Goal: Task Accomplishment & Management: Complete application form

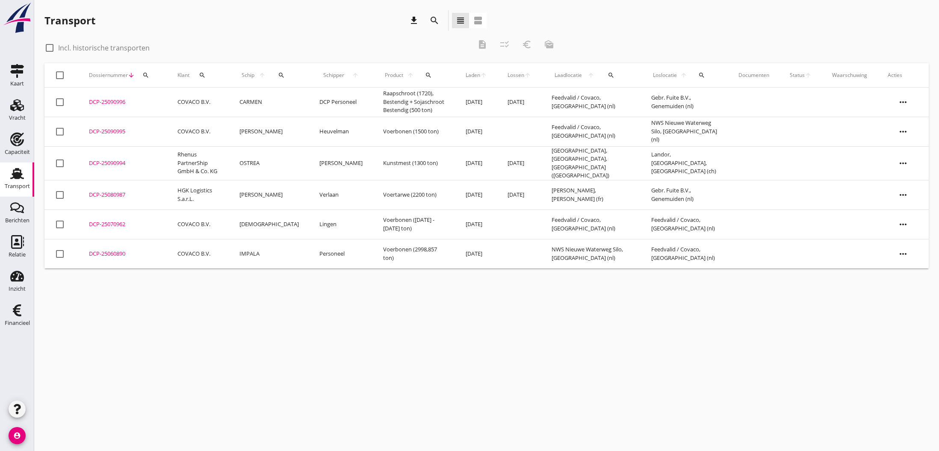
click at [118, 192] on div "DCP-25080987" at bounding box center [123, 195] width 68 height 9
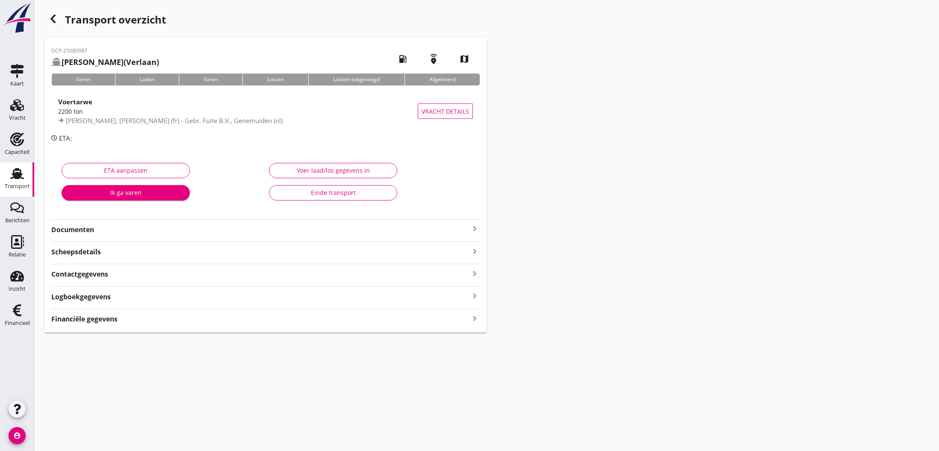
click at [98, 316] on strong "Financiële gegevens" at bounding box center [84, 319] width 66 height 10
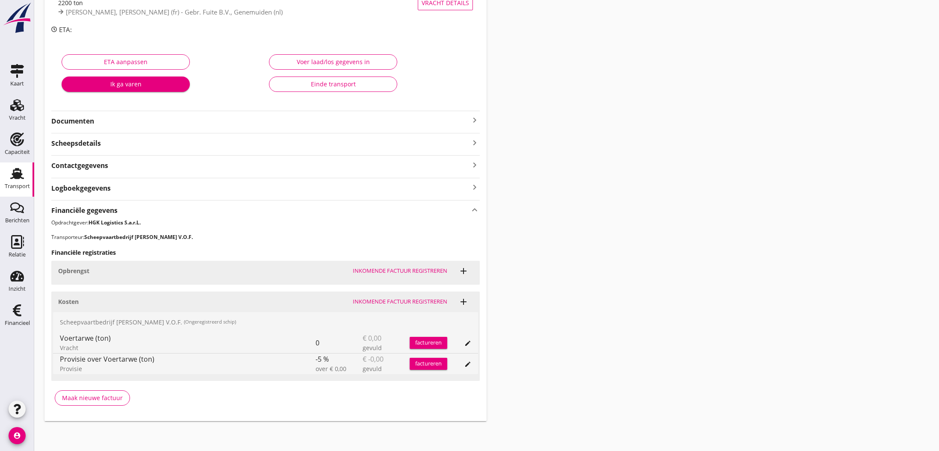
scroll to position [108, 0]
click at [117, 399] on div "Maak nieuwe factuur" at bounding box center [92, 398] width 61 height 9
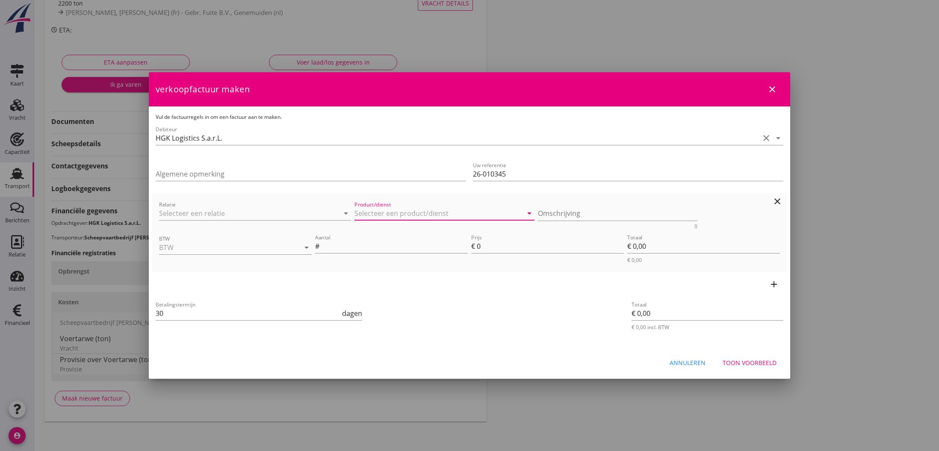
click at [374, 215] on input "Product/dienst" at bounding box center [439, 214] width 168 height 14
click at [372, 233] on div "Vracht" at bounding box center [444, 234] width 166 height 10
type input "Vracht"
click at [267, 251] on input "BTW" at bounding box center [223, 248] width 129 height 14
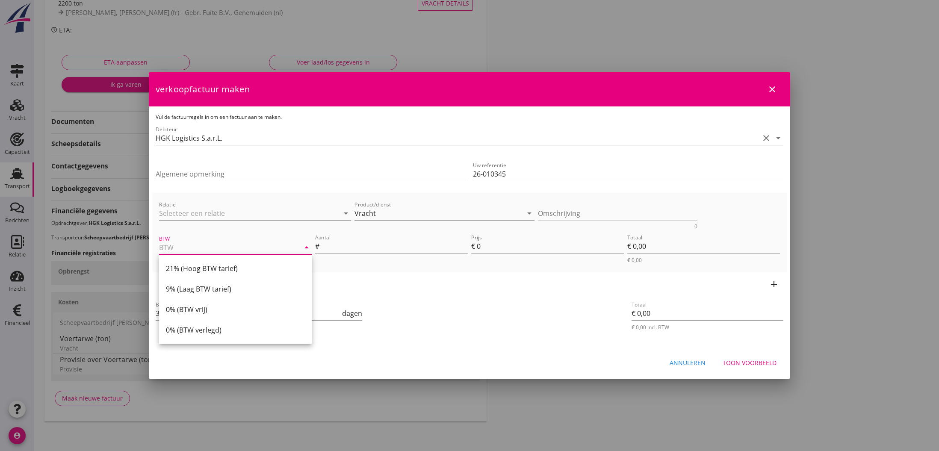
drag, startPoint x: 193, startPoint y: 329, endPoint x: 204, endPoint y: 325, distance: 11.4
click at [195, 328] on div "0% (BTW verlegd)" at bounding box center [235, 330] width 139 height 10
type input "0% (BTW verlegd)"
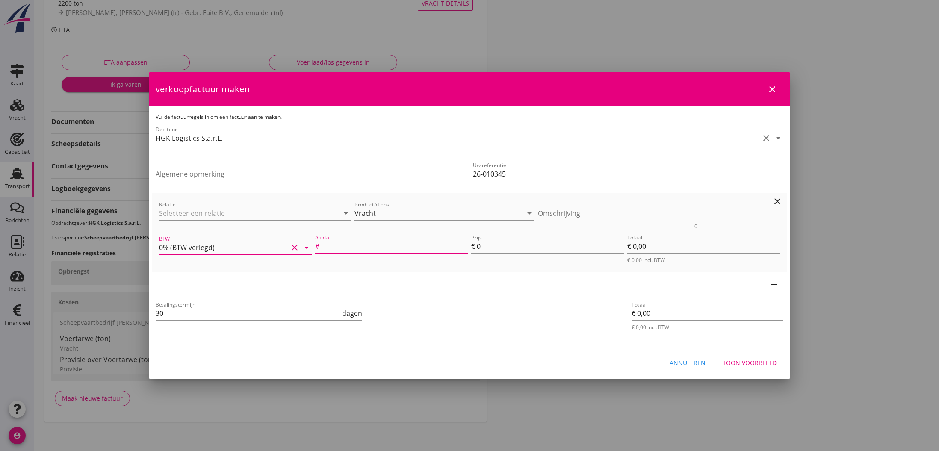
click at [354, 241] on input "Aantal" at bounding box center [394, 246] width 147 height 14
type input "2200"
click at [480, 247] on input "0" at bounding box center [550, 246] width 147 height 14
type input "1"
type input "€ 2.200,00"
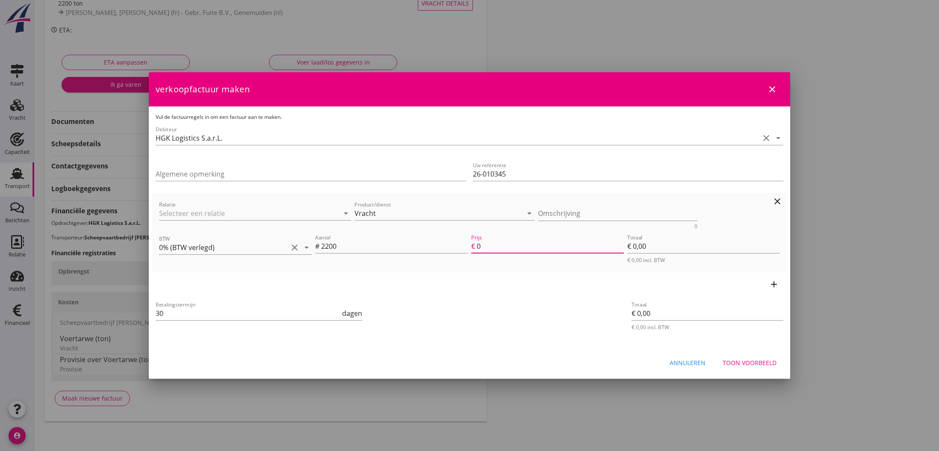
type input "€ 2.200,00"
type input "15"
type input "€ 33.000,00"
type input "15.7"
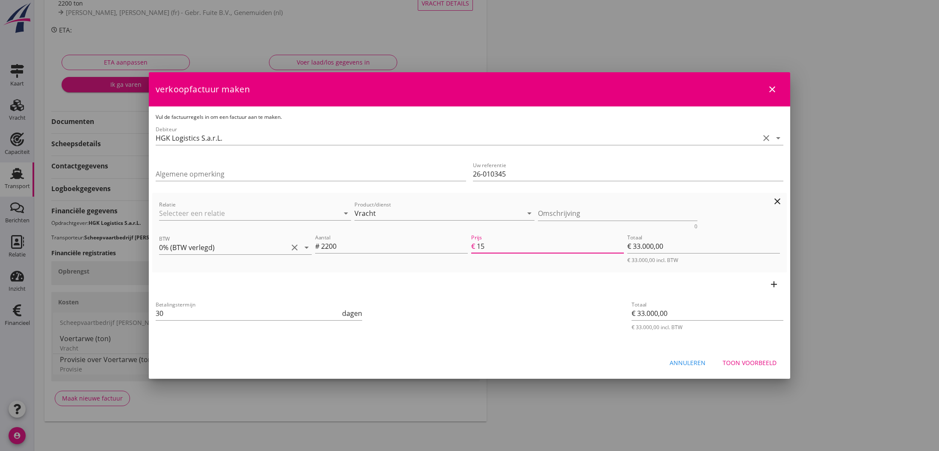
type input "€ 34.540,00"
type input "15.75"
type input "€ 34.650,00"
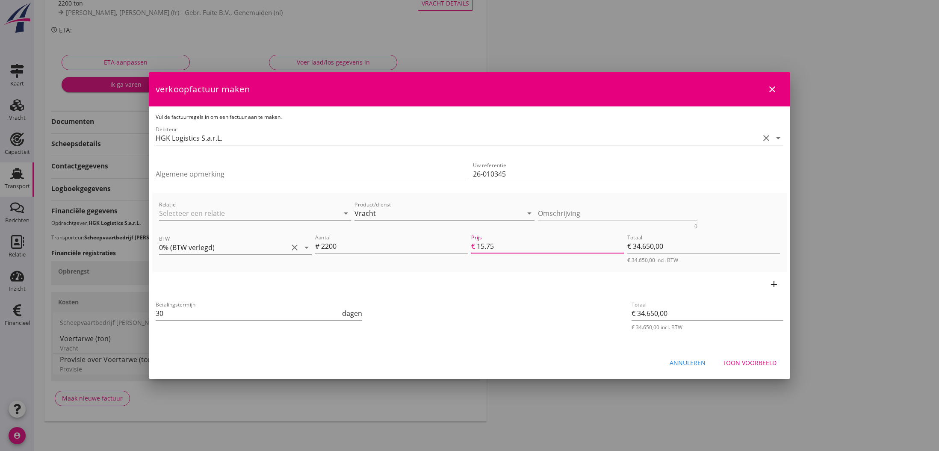
type input "15.75"
click at [494, 282] on div "add" at bounding box center [469, 284] width 635 height 24
drag, startPoint x: 157, startPoint y: 314, endPoint x: 163, endPoint y: 314, distance: 6.0
click at [163, 314] on input "30" at bounding box center [248, 314] width 185 height 14
type input "0"
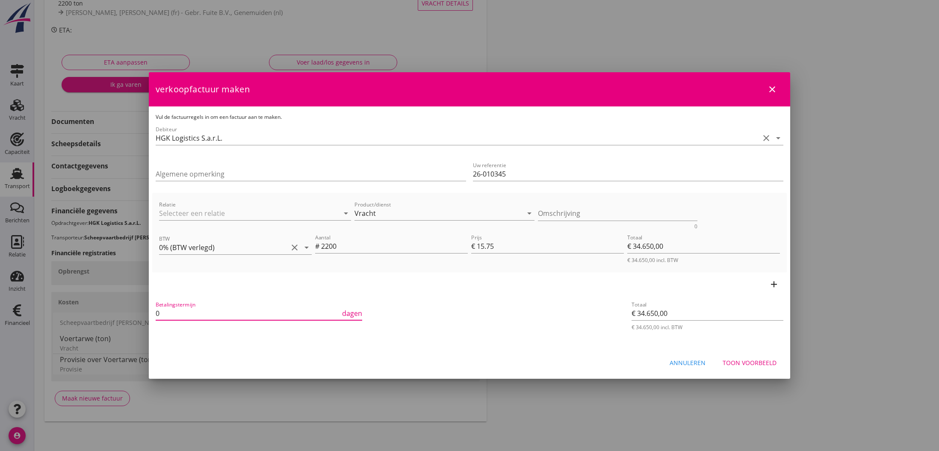
click at [761, 362] on div "Toon voorbeeld" at bounding box center [750, 362] width 54 height 9
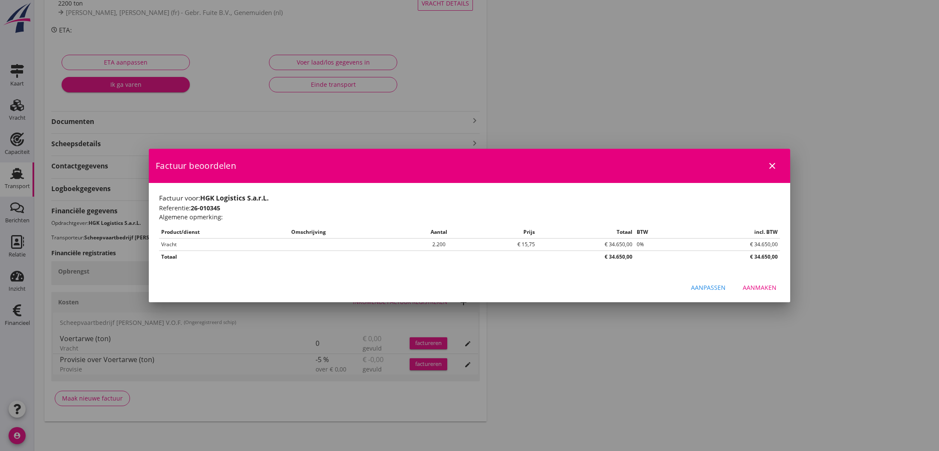
click at [760, 284] on div "Aanmaken" at bounding box center [760, 287] width 34 height 9
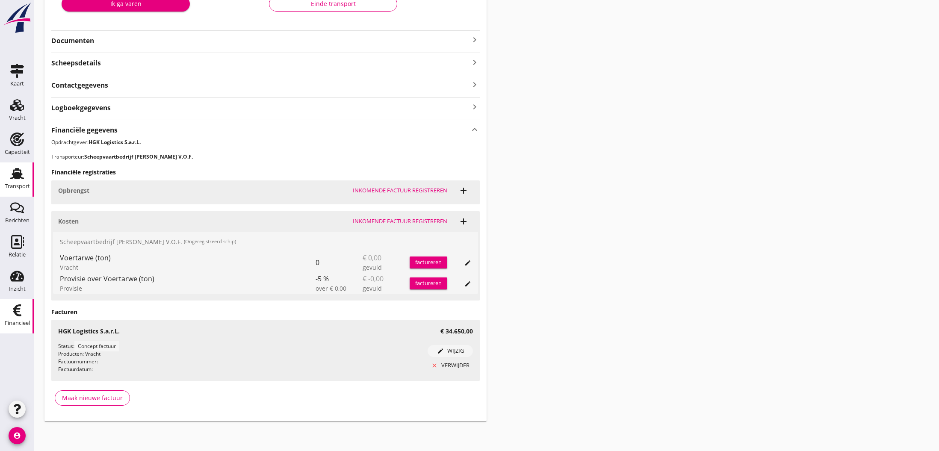
scroll to position [189, 0]
click at [18, 312] on use at bounding box center [17, 310] width 9 height 12
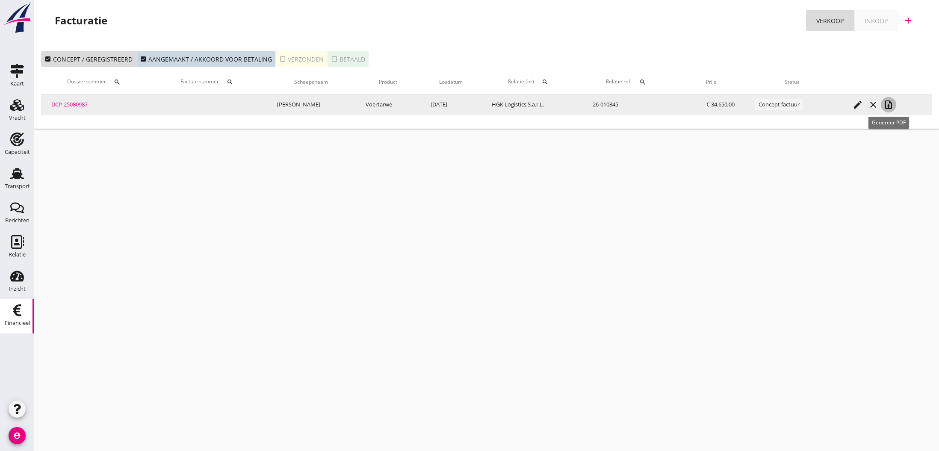
click at [887, 103] on icon "note_add" at bounding box center [889, 105] width 10 height 10
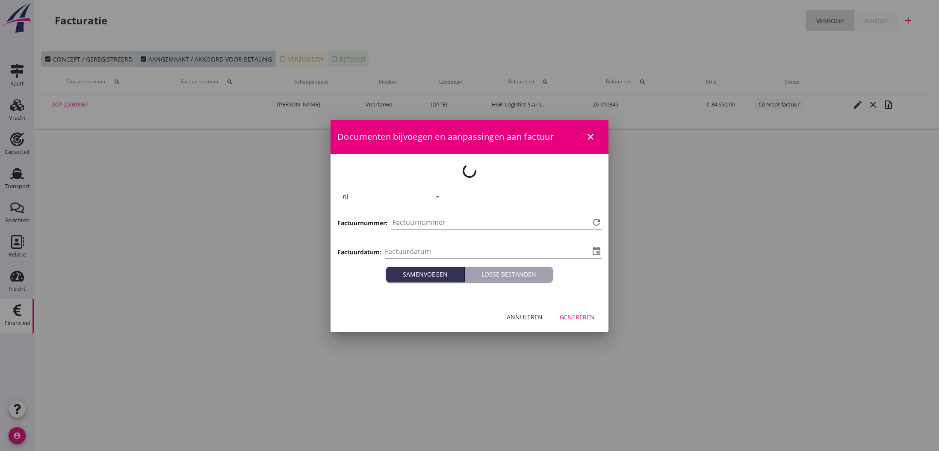
type input "[DATE]"
type input "794"
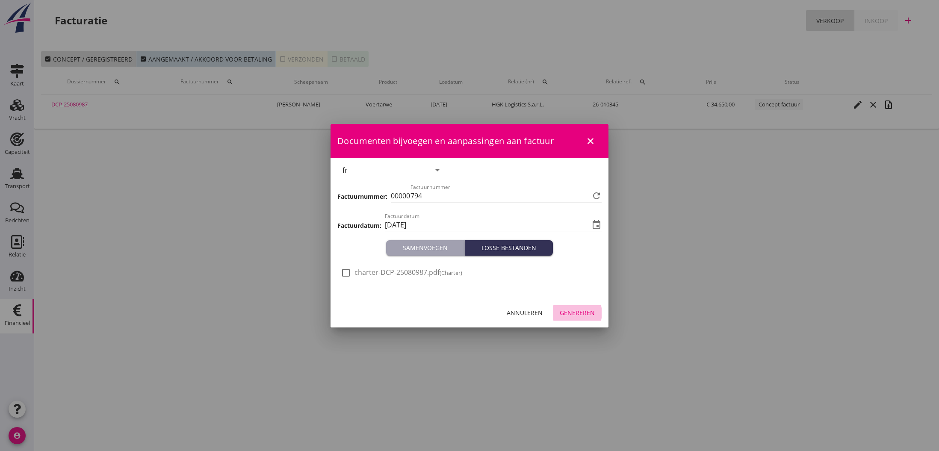
click at [581, 311] on div "Genereren" at bounding box center [577, 312] width 35 height 9
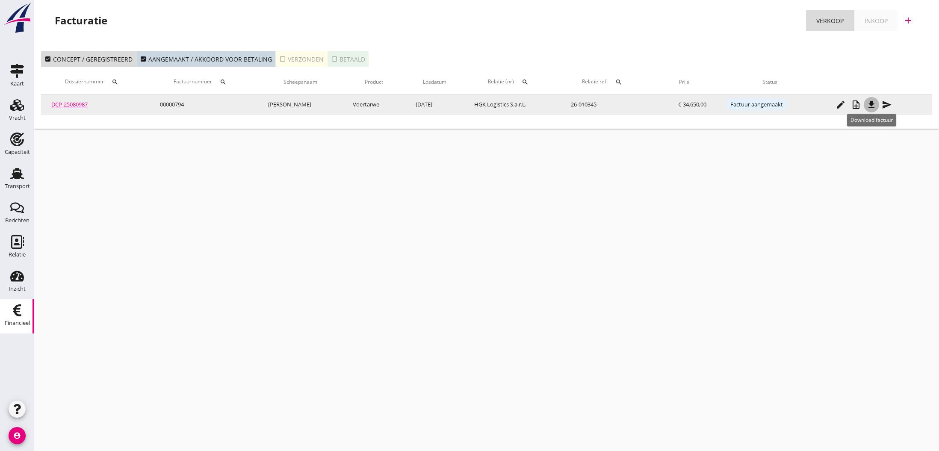
click at [872, 104] on icon "file_download" at bounding box center [871, 105] width 10 height 10
click at [884, 105] on icon "send" at bounding box center [887, 105] width 10 height 10
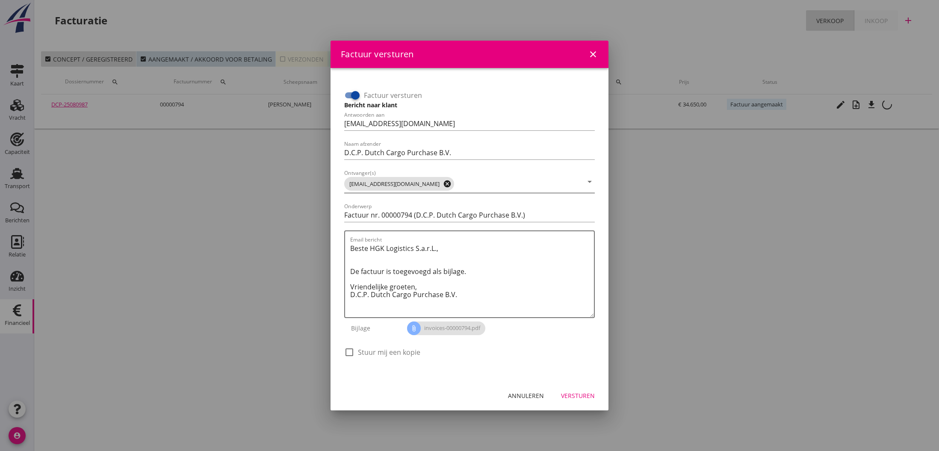
click at [443, 183] on icon "cancel" at bounding box center [447, 184] width 9 height 9
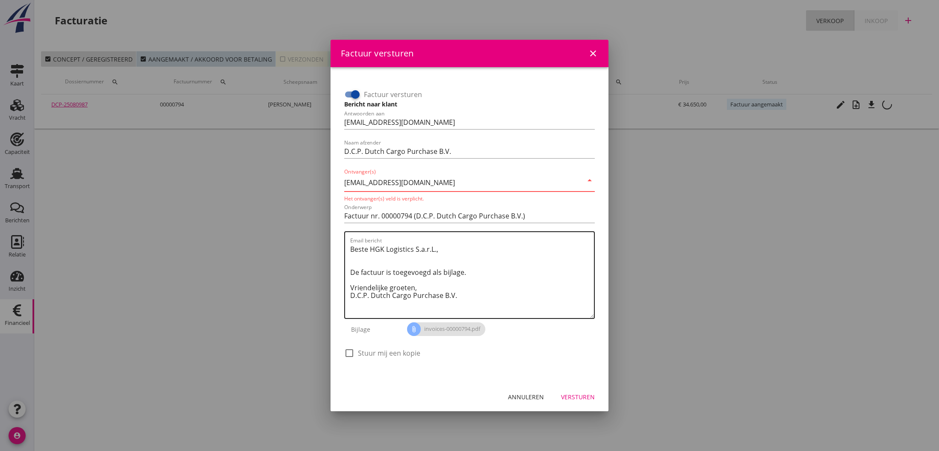
type input "[EMAIL_ADDRESS][DOMAIN_NAME]"
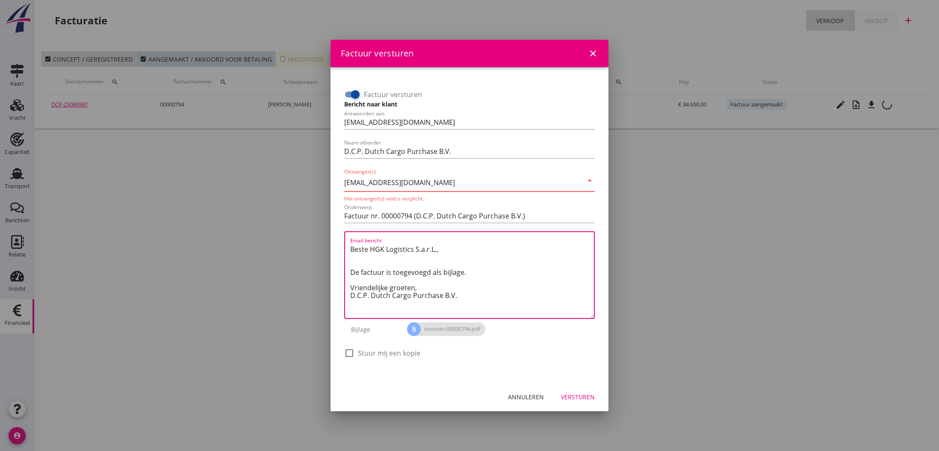
click at [473, 248] on textarea "Beste HGK Logistics S.a.r.L., De factuur is toegevoegd als bijlage. Vriendelijk…" at bounding box center [472, 280] width 244 height 76
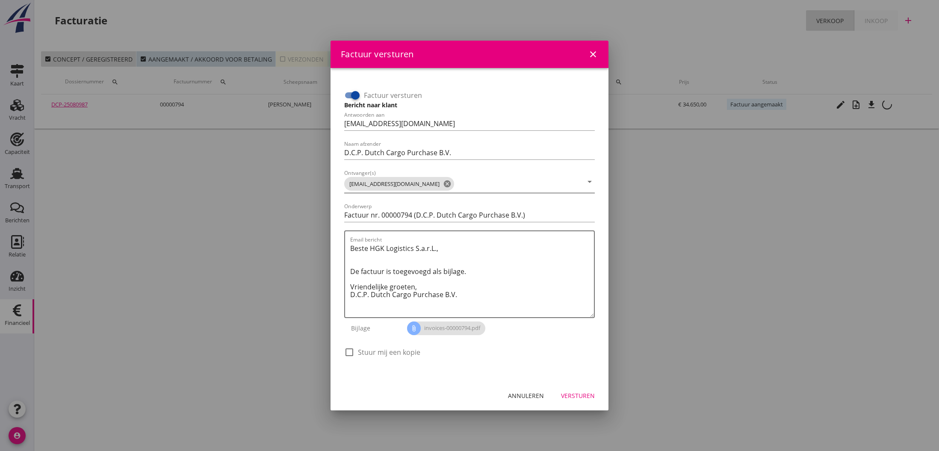
click at [582, 397] on div "Versturen" at bounding box center [578, 395] width 34 height 9
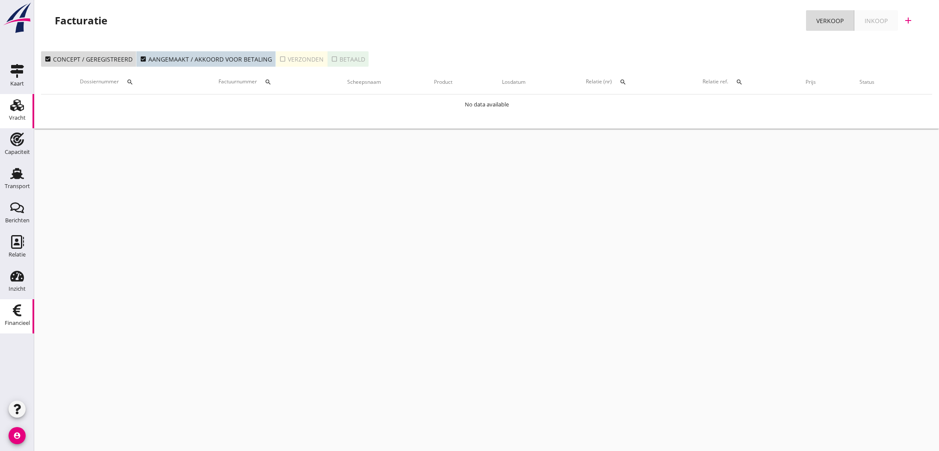
click at [15, 108] on icon "Vracht" at bounding box center [17, 105] width 14 height 14
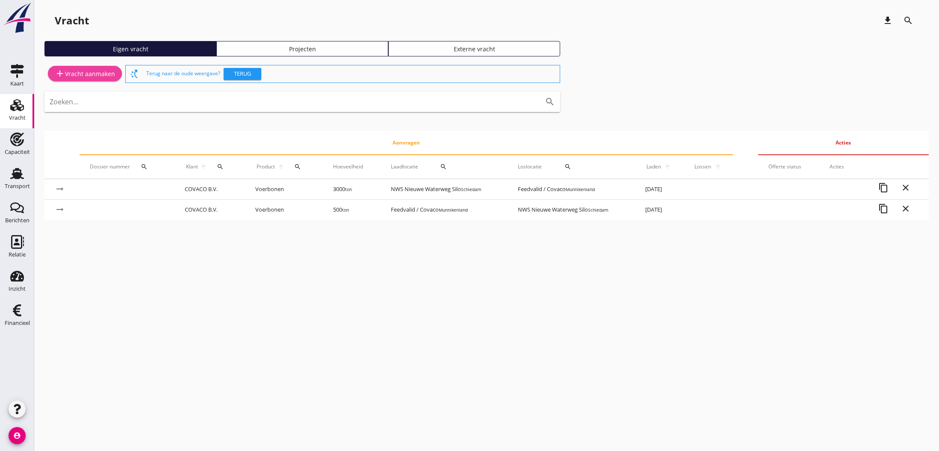
click at [72, 75] on div "add Vracht aanmaken" at bounding box center [85, 73] width 60 height 10
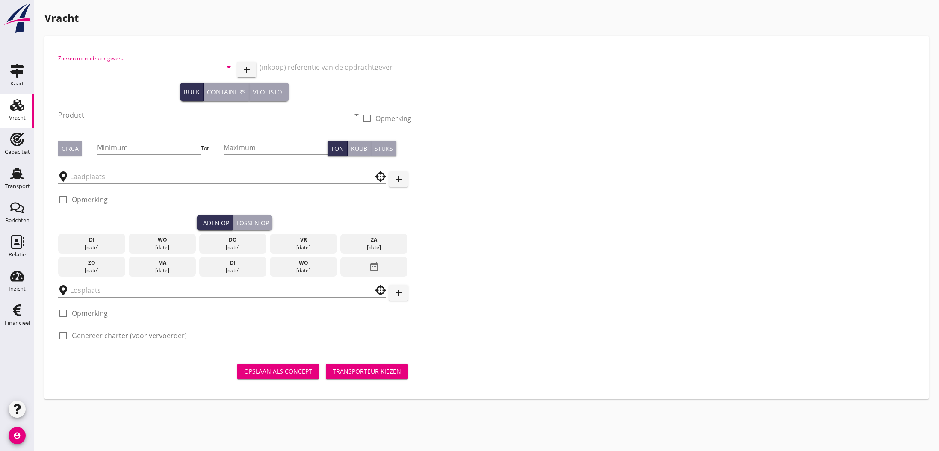
click at [108, 68] on input "Zoeken op opdrachtgever..." at bounding box center [134, 67] width 152 height 14
click at [97, 89] on div "COVACO B.V." at bounding box center [146, 88] width 163 height 10
type input "COVACO B.V."
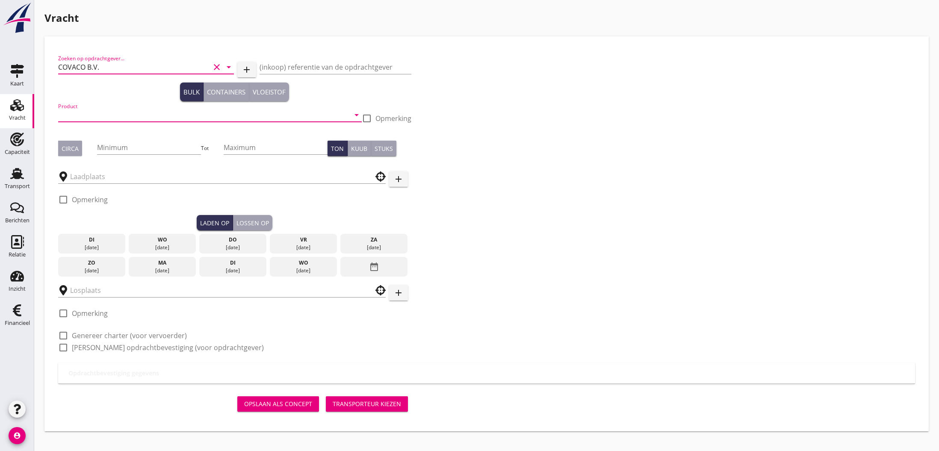
click at [128, 113] on input "Product" at bounding box center [204, 115] width 292 height 14
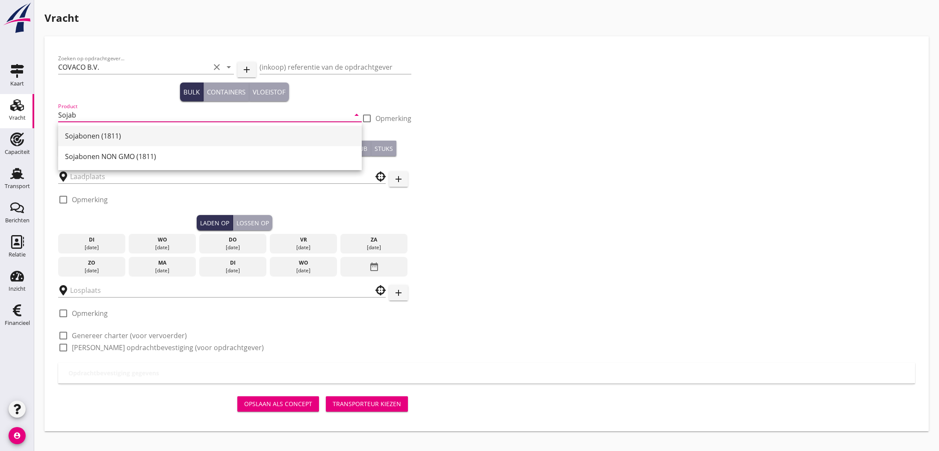
click at [125, 138] on div "Sojabonen (1811)" at bounding box center [210, 136] width 290 height 10
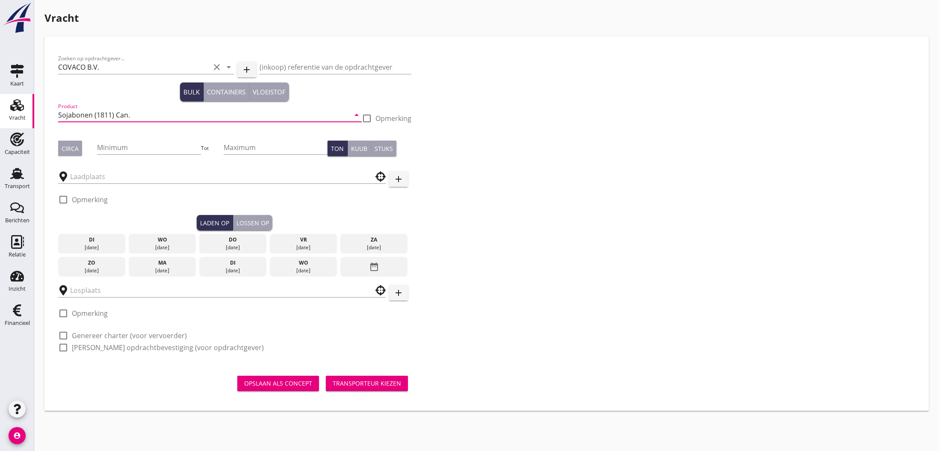
type input "Sojabonen (1811) Can."
click at [72, 148] on div "Circa" at bounding box center [70, 148] width 17 height 9
click at [105, 148] on input "Minimum" at bounding box center [149, 148] width 104 height 14
type input "1000"
click at [87, 177] on input "text" at bounding box center [216, 177] width 292 height 14
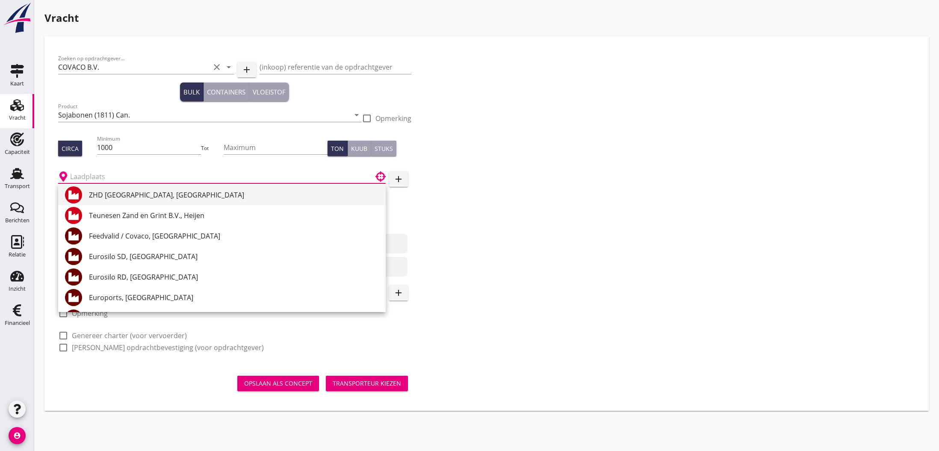
scroll to position [12, 0]
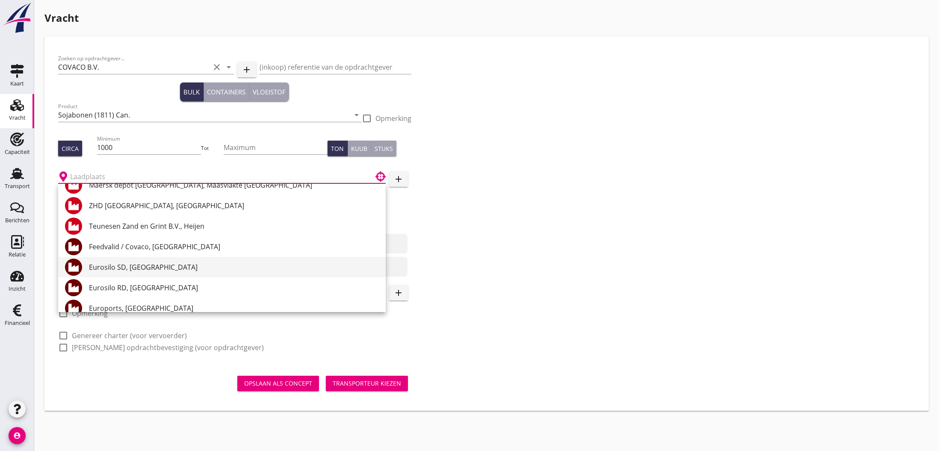
click at [154, 272] on div "Eurosilo SD, [GEOGRAPHIC_DATA]" at bounding box center [234, 267] width 290 height 10
type input "Eurosilo SD, [GEOGRAPHIC_DATA]"
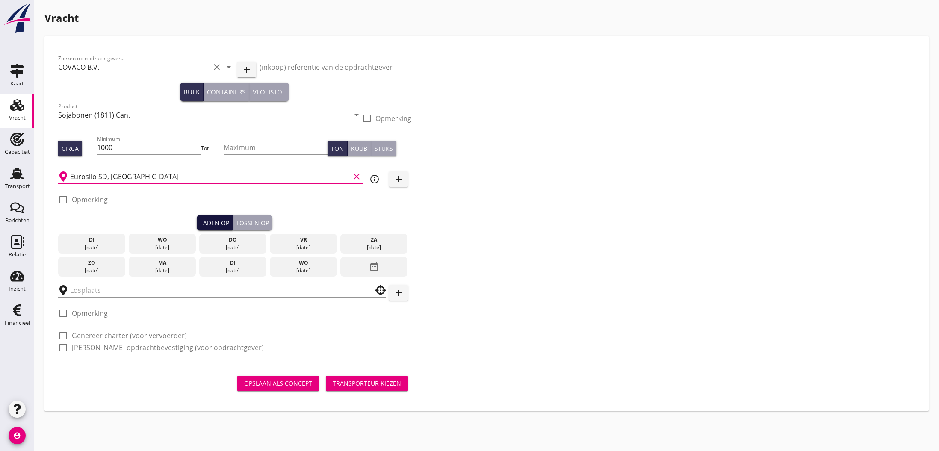
click at [219, 225] on div "Laden op" at bounding box center [214, 223] width 29 height 9
click at [154, 268] on div "[DATE]" at bounding box center [162, 271] width 63 height 8
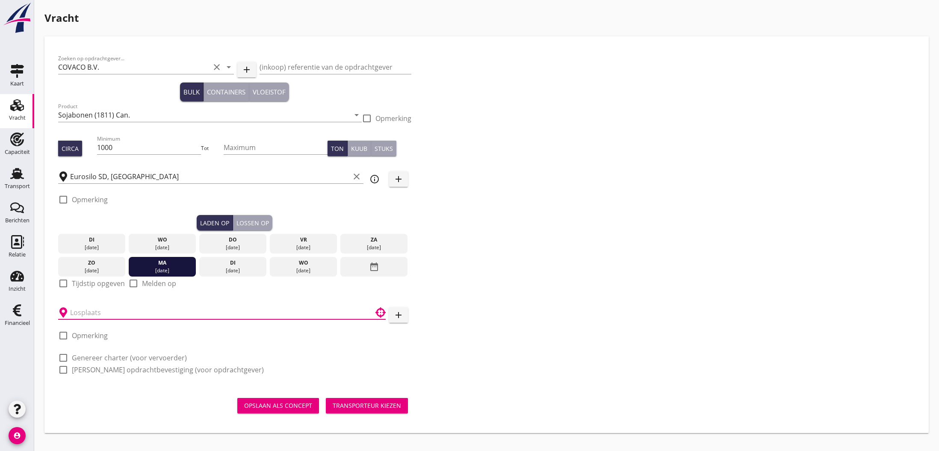
click at [77, 309] on input "text" at bounding box center [216, 313] width 292 height 14
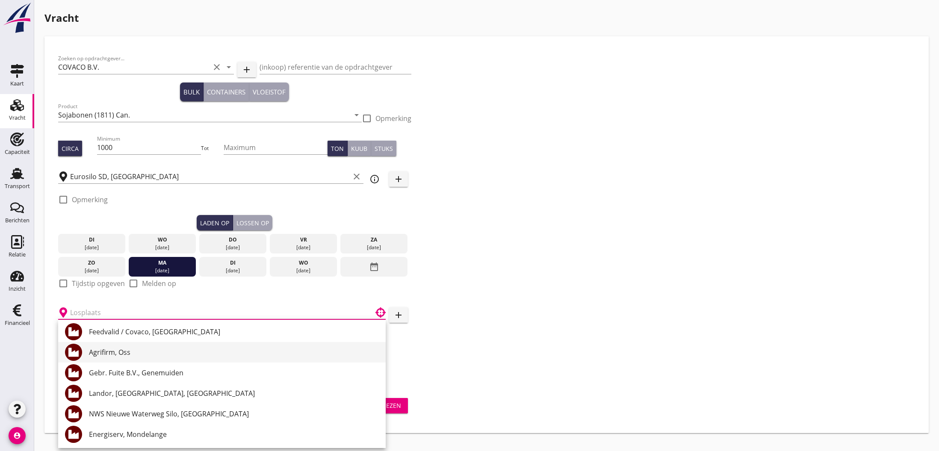
scroll to position [0, 0]
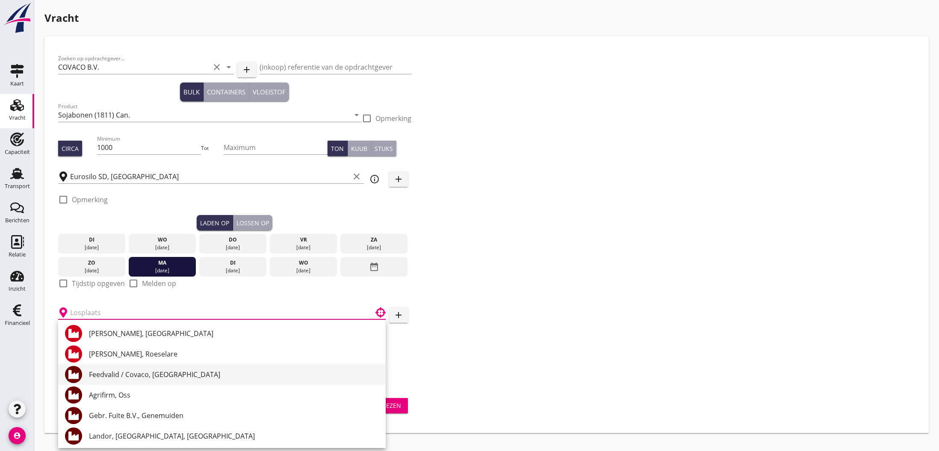
click at [143, 376] on div "Feedvalid / Covaco, [GEOGRAPHIC_DATA]" at bounding box center [234, 375] width 290 height 10
type input "Feedvalid / Covaco, [GEOGRAPHIC_DATA]"
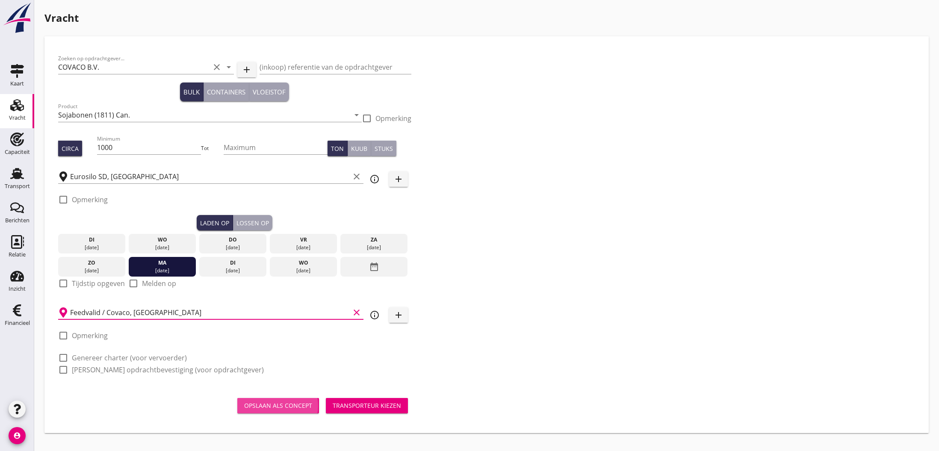
click at [287, 406] on div "Opslaan als concept" at bounding box center [278, 405] width 68 height 9
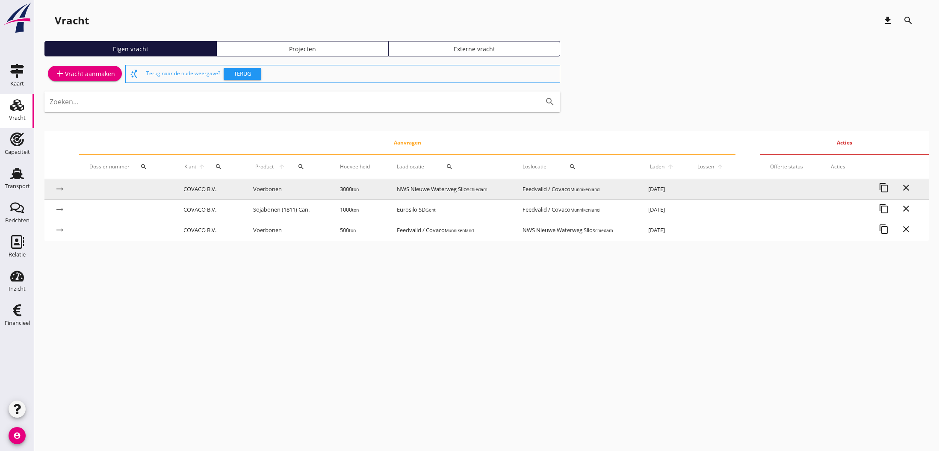
click at [250, 191] on td "Voerbonen" at bounding box center [286, 189] width 87 height 21
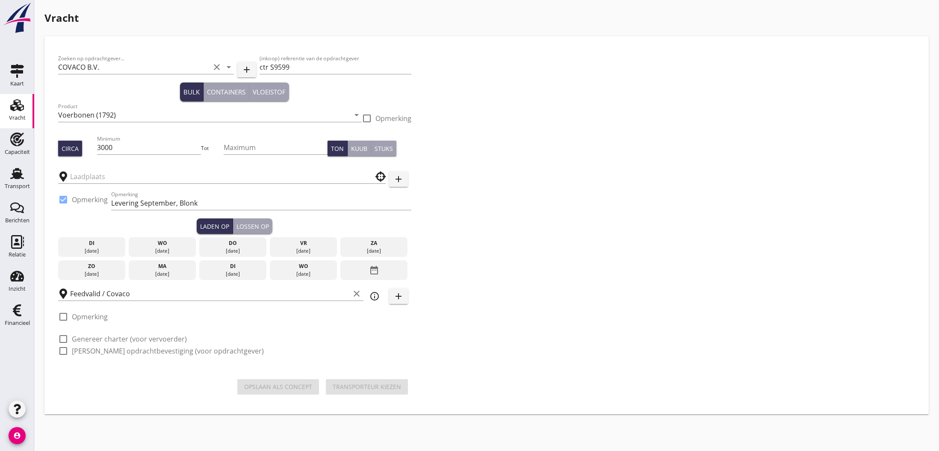
type input "NWS Nieuwe Waterweg Silo"
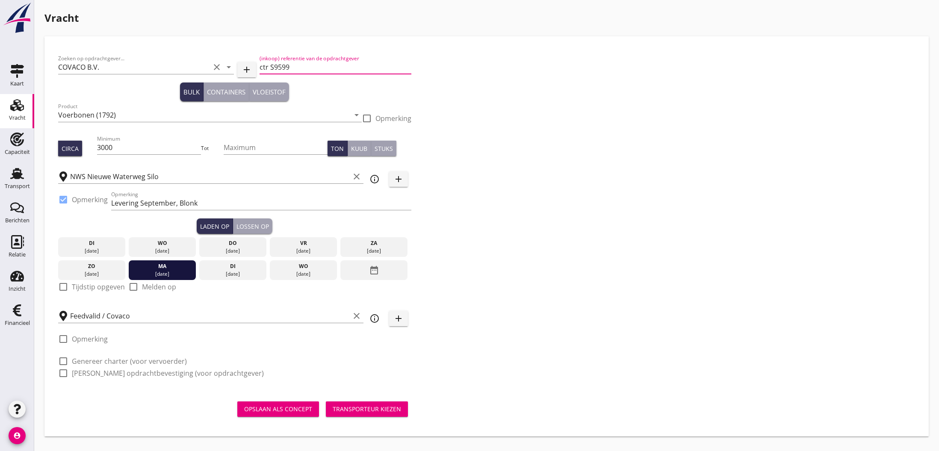
drag, startPoint x: 300, startPoint y: 68, endPoint x: 250, endPoint y: 68, distance: 50.5
click at [250, 68] on div "Zoeken op opdrachtgever... COVACO B.V. clear arrow_drop_down add (inkoop) refer…" at bounding box center [234, 67] width 353 height 29
paste input "MV JADE: Ctr S9599: Blonk / Covaco"
type input "MV JADE: Ctr S9599: Blonk / Covaco"
click at [276, 411] on div "Opslaan als concept" at bounding box center [278, 409] width 68 height 9
